Goal: Task Accomplishment & Management: Use online tool/utility

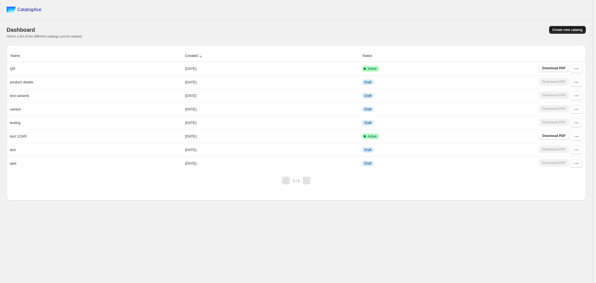
click at [554, 33] on button "Create new catalog" at bounding box center [567, 30] width 37 height 8
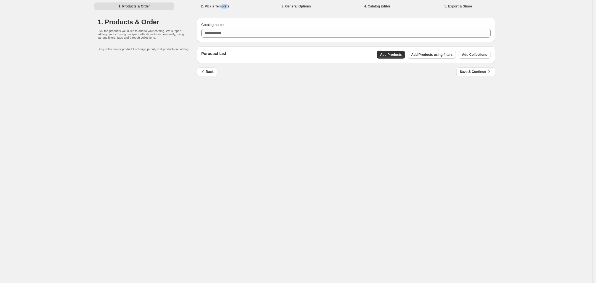
drag, startPoint x: 220, startPoint y: 7, endPoint x: 246, endPoint y: 17, distance: 27.6
click at [227, 11] on div "1. Products & Order 2. Pick a Template 3. General Options 4. Catalog Editor 5. …" at bounding box center [296, 6] width 410 height 12
click at [416, 96] on div "1. Products & Order 2. Pick a Template 3. General Options 4. Catalog Editor 5. …" at bounding box center [296, 141] width 592 height 283
click at [212, 4] on li "2. Pick a Template" at bounding box center [215, 6] width 80 height 8
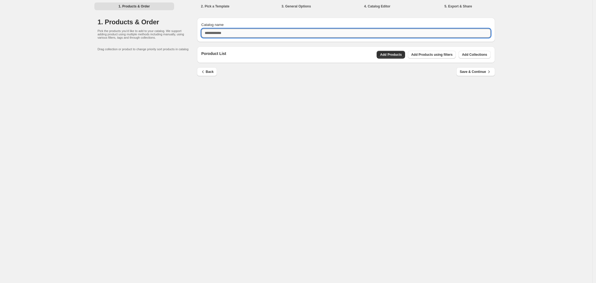
click at [319, 34] on input "Catalog name" at bounding box center [345, 33] width 289 height 9
type input "****"
click at [403, 58] on button "Add Products" at bounding box center [391, 55] width 28 height 8
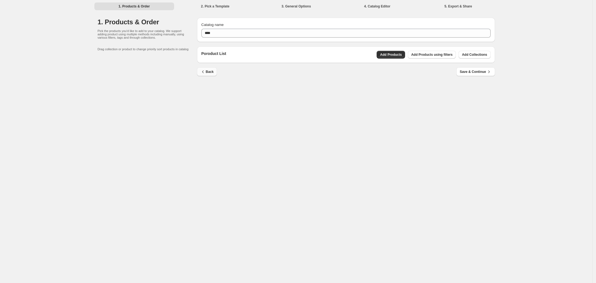
click at [212, 72] on span "Back" at bounding box center [207, 72] width 14 height 6
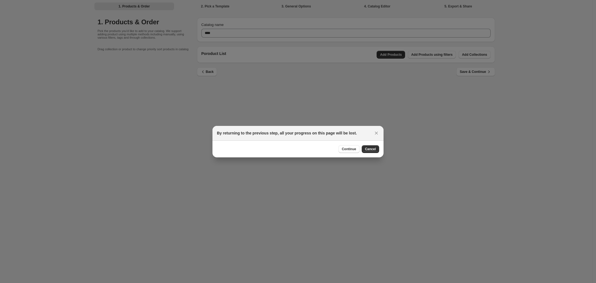
click at [354, 150] on span "Continue" at bounding box center [349, 149] width 14 height 4
